Goal: Information Seeking & Learning: Learn about a topic

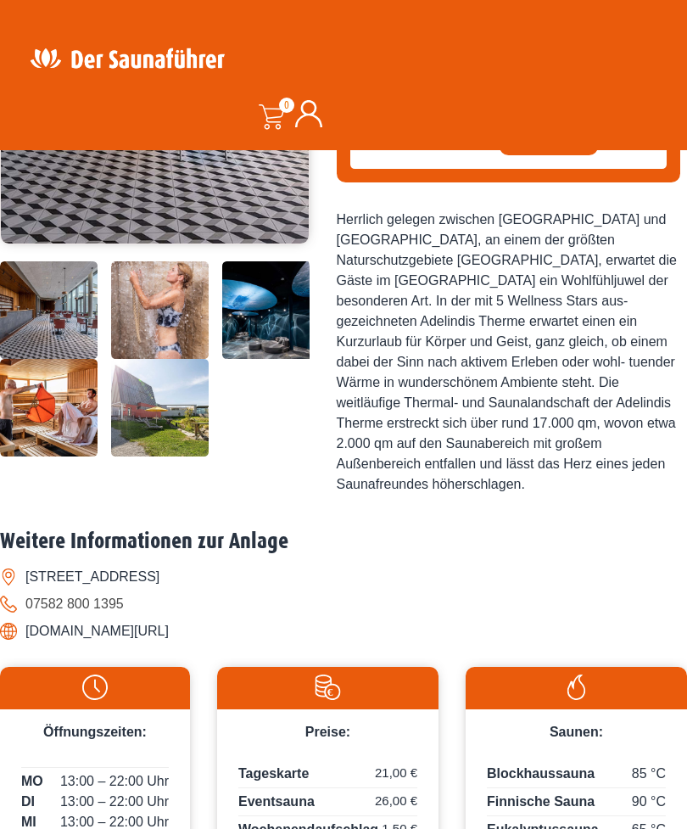
click at [160, 456] on img at bounding box center [160, 408] width 98 height 98
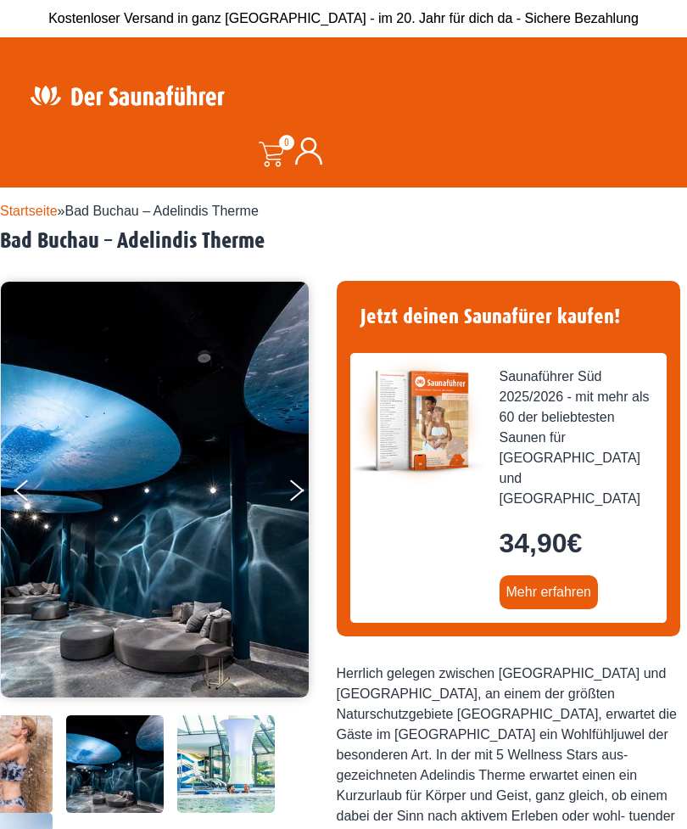
click at [203, 568] on img at bounding box center [155, 490] width 308 height 416
click at [156, 582] on img at bounding box center [155, 490] width 308 height 416
click at [4, 476] on img at bounding box center [155, 490] width 308 height 416
click at [8, 485] on img at bounding box center [155, 490] width 308 height 416
click at [33, 497] on button "Previous" at bounding box center [35, 493] width 42 height 42
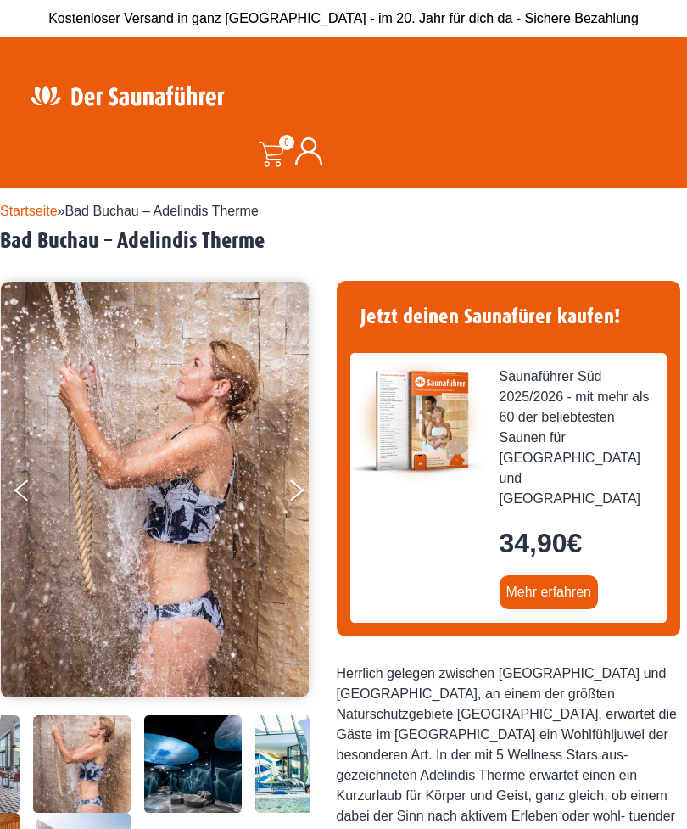
click at [29, 486] on button "Previous" at bounding box center [35, 493] width 42 height 42
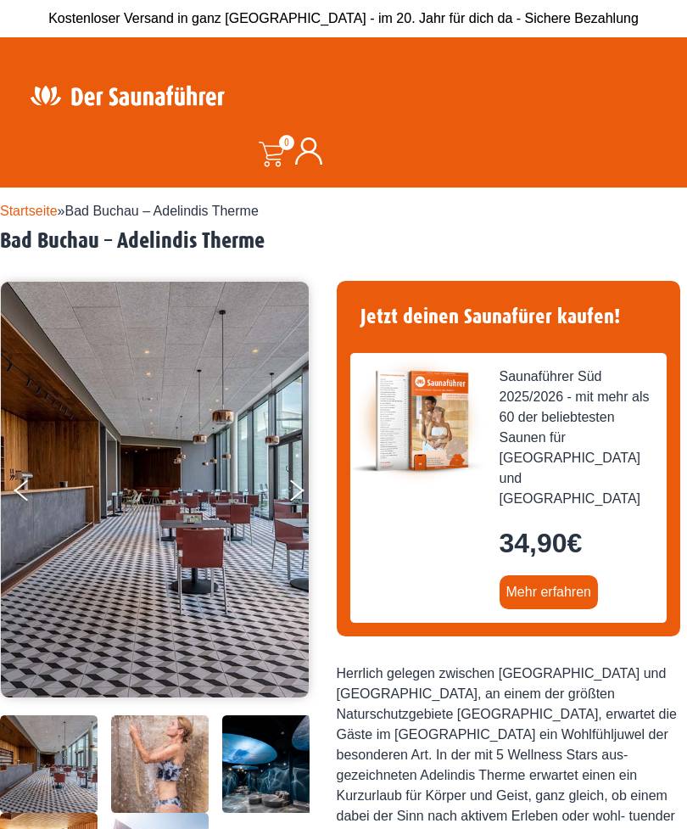
click at [25, 497] on button "Previous" at bounding box center [35, 493] width 42 height 42
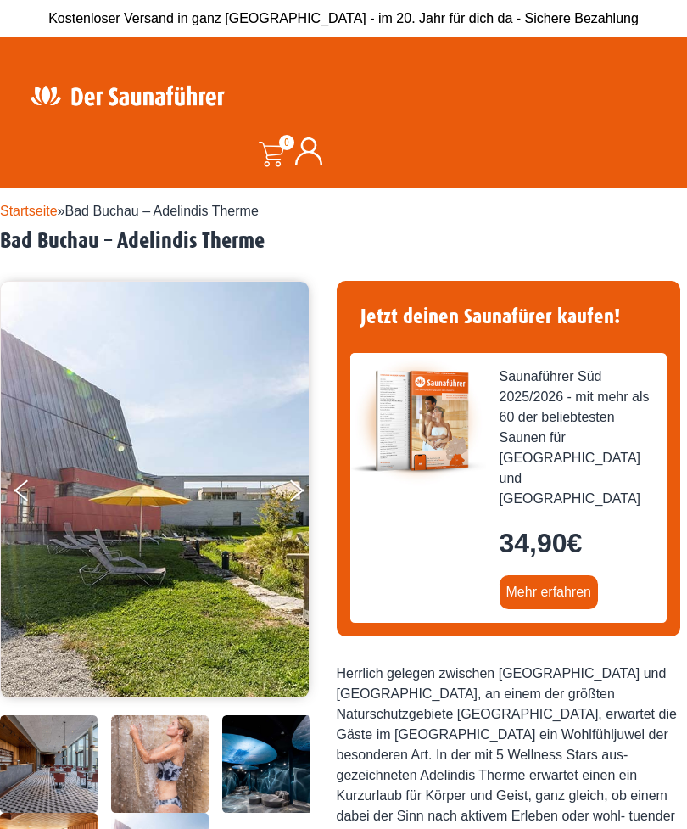
click at [36, 489] on button "Previous" at bounding box center [35, 493] width 42 height 42
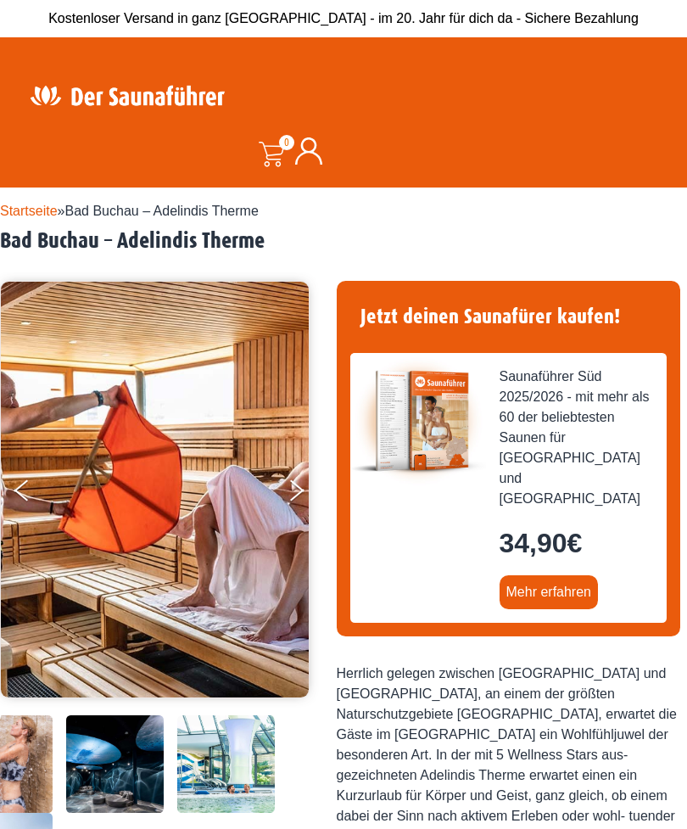
click at [31, 488] on button "Previous" at bounding box center [35, 493] width 42 height 42
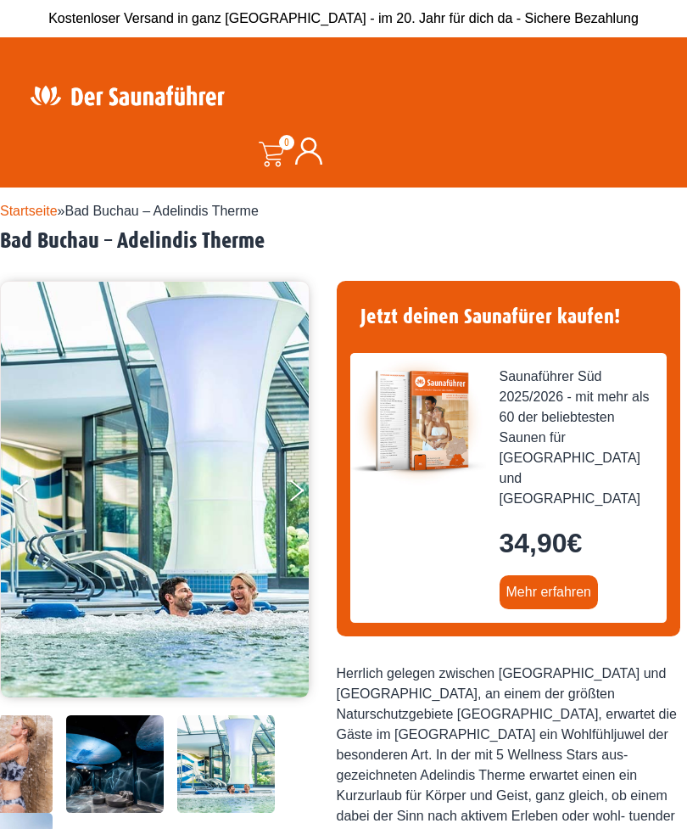
click at [29, 485] on button "Previous" at bounding box center [35, 493] width 42 height 42
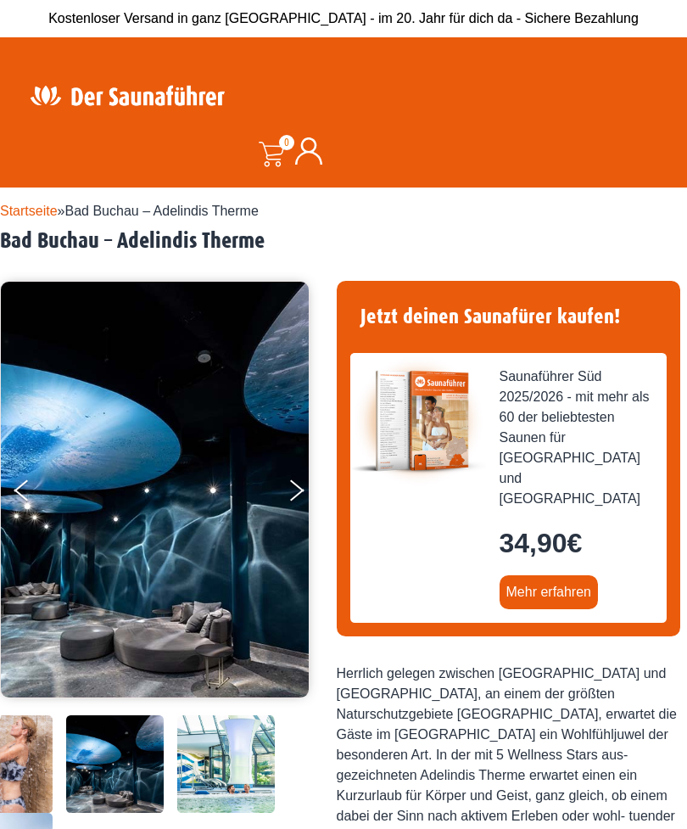
click at [32, 484] on button "Previous" at bounding box center [35, 493] width 42 height 42
